Goal: Navigation & Orientation: Find specific page/section

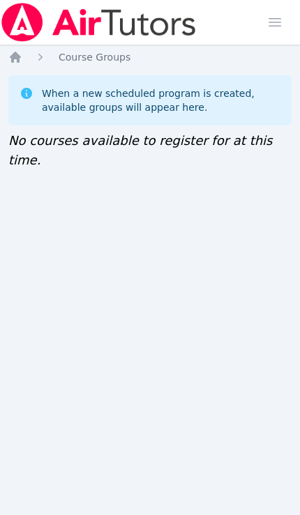
click at [13, 59] on icon "Breadcrumb" at bounding box center [15, 57] width 11 height 11
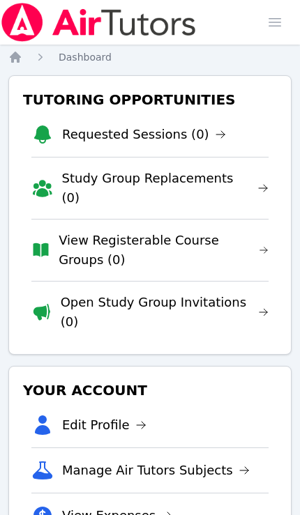
click at [269, 24] on span "button" at bounding box center [274, 22] width 31 height 31
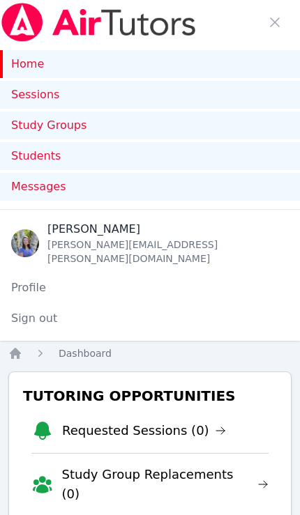
click at [37, 234] on img at bounding box center [25, 243] width 28 height 28
click at [23, 274] on link "Profile" at bounding box center [150, 288] width 300 height 28
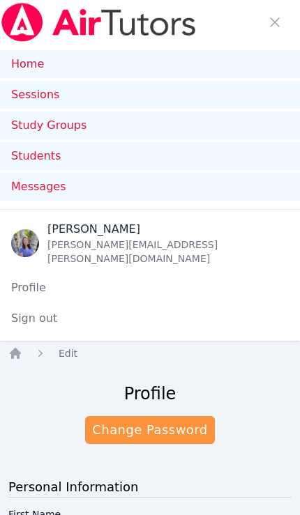
click at [20, 156] on link "Students" at bounding box center [150, 156] width 300 height 28
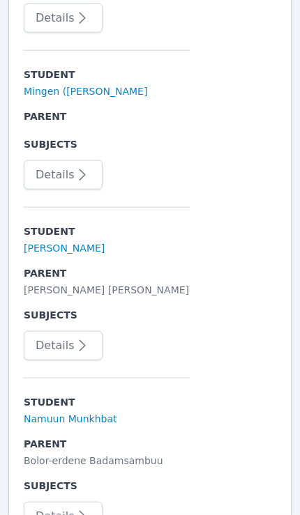
scroll to position [963, 0]
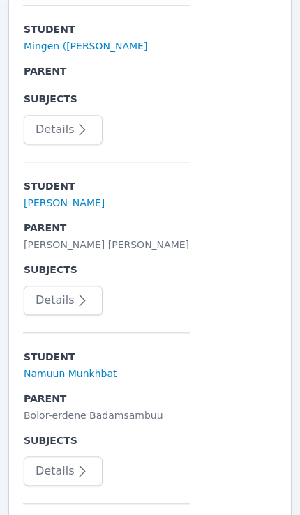
click at [38, 196] on link "[PERSON_NAME]" at bounding box center [64, 203] width 81 height 14
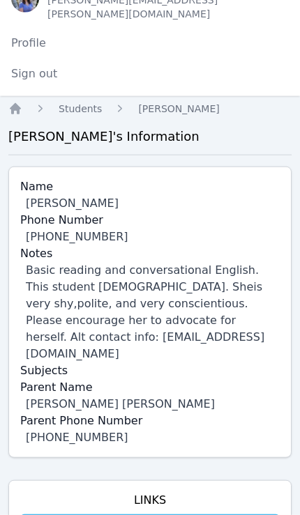
scroll to position [259, 0]
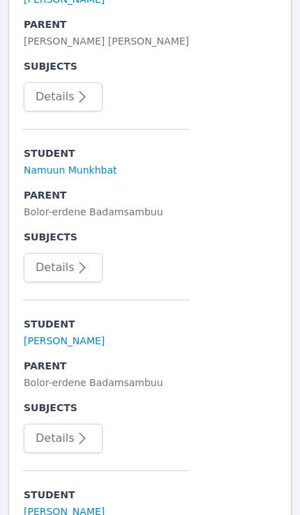
scroll to position [1166, 0]
